Goal: Task Accomplishment & Management: Use online tool/utility

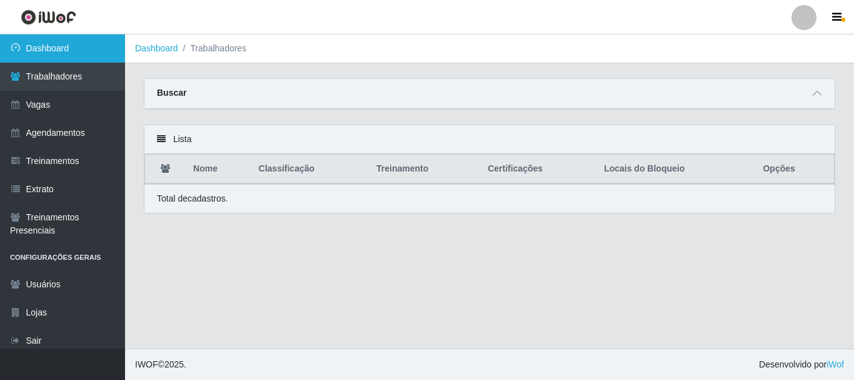
click at [61, 41] on link "Dashboard" at bounding box center [62, 48] width 125 height 28
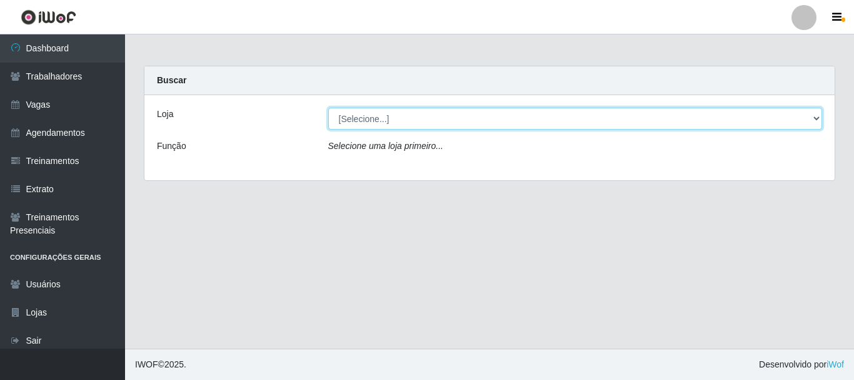
click at [433, 128] on select "[Selecione...] Supermercado Queiroz - Caicó" at bounding box center [575, 119] width 495 height 22
select select "512"
click at [328, 108] on select "[Selecione...] Supermercado Queiroz - Caicó" at bounding box center [575, 119] width 495 height 22
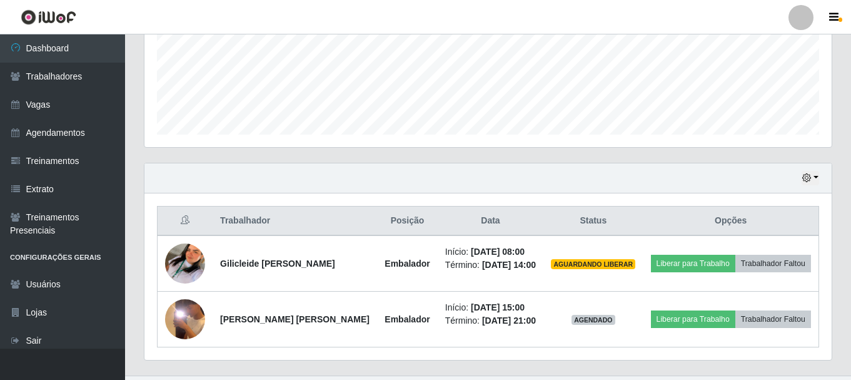
scroll to position [340, 0]
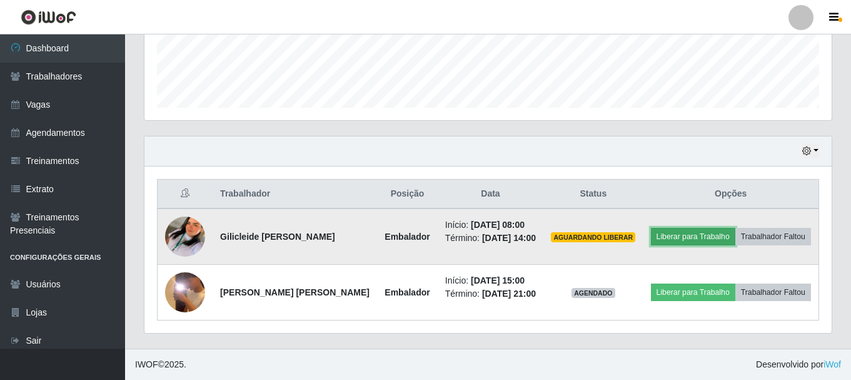
click at [687, 234] on button "Liberar para Trabalho" at bounding box center [693, 237] width 84 height 18
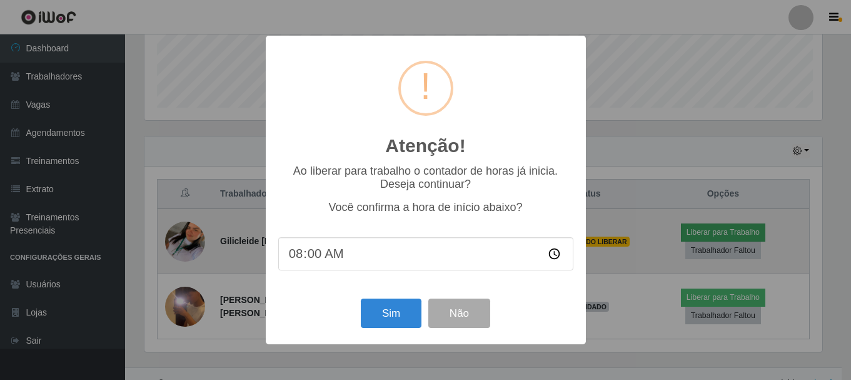
scroll to position [260, 681]
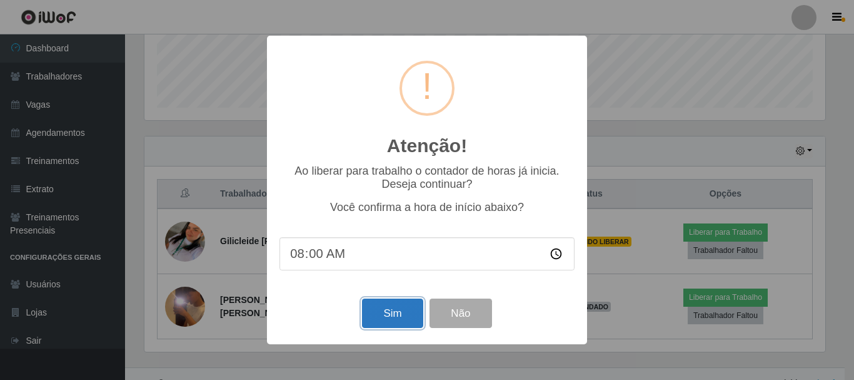
click at [396, 318] on button "Sim" at bounding box center [392, 312] width 61 height 29
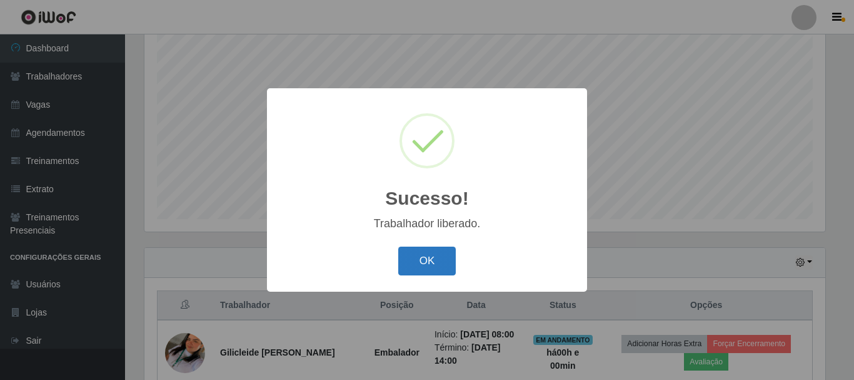
click at [433, 263] on button "OK" at bounding box center [427, 260] width 58 height 29
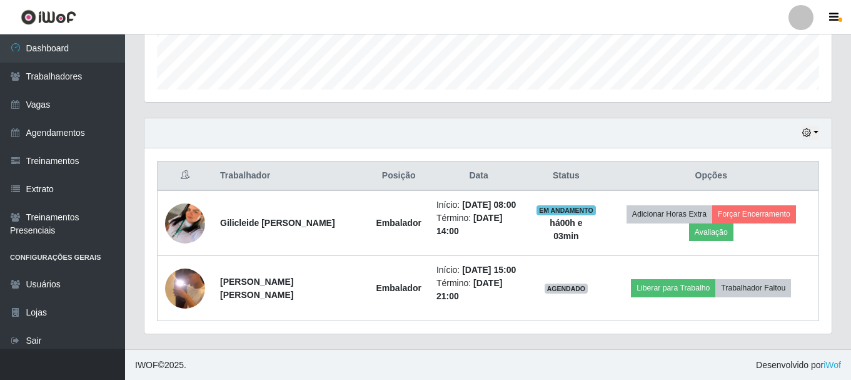
scroll to position [358, 0]
